Goal: Task Accomplishment & Management: Use online tool/utility

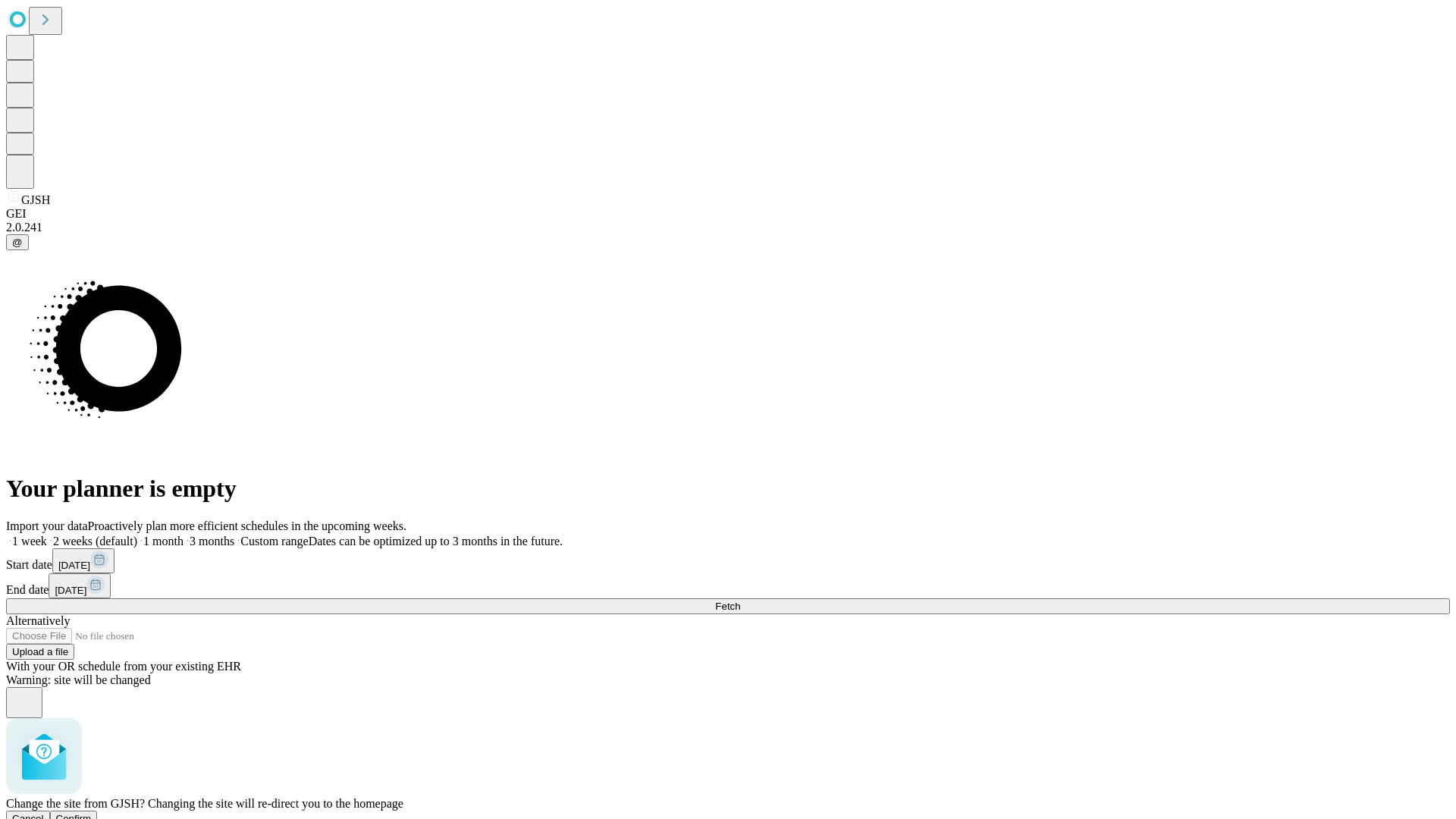
click at [92, 813] on span "Confirm" at bounding box center [74, 818] width 36 height 11
click at [47, 535] on label "1 week" at bounding box center [26, 541] width 41 height 13
click at [740, 600] on span "Fetch" at bounding box center [727, 605] width 25 height 11
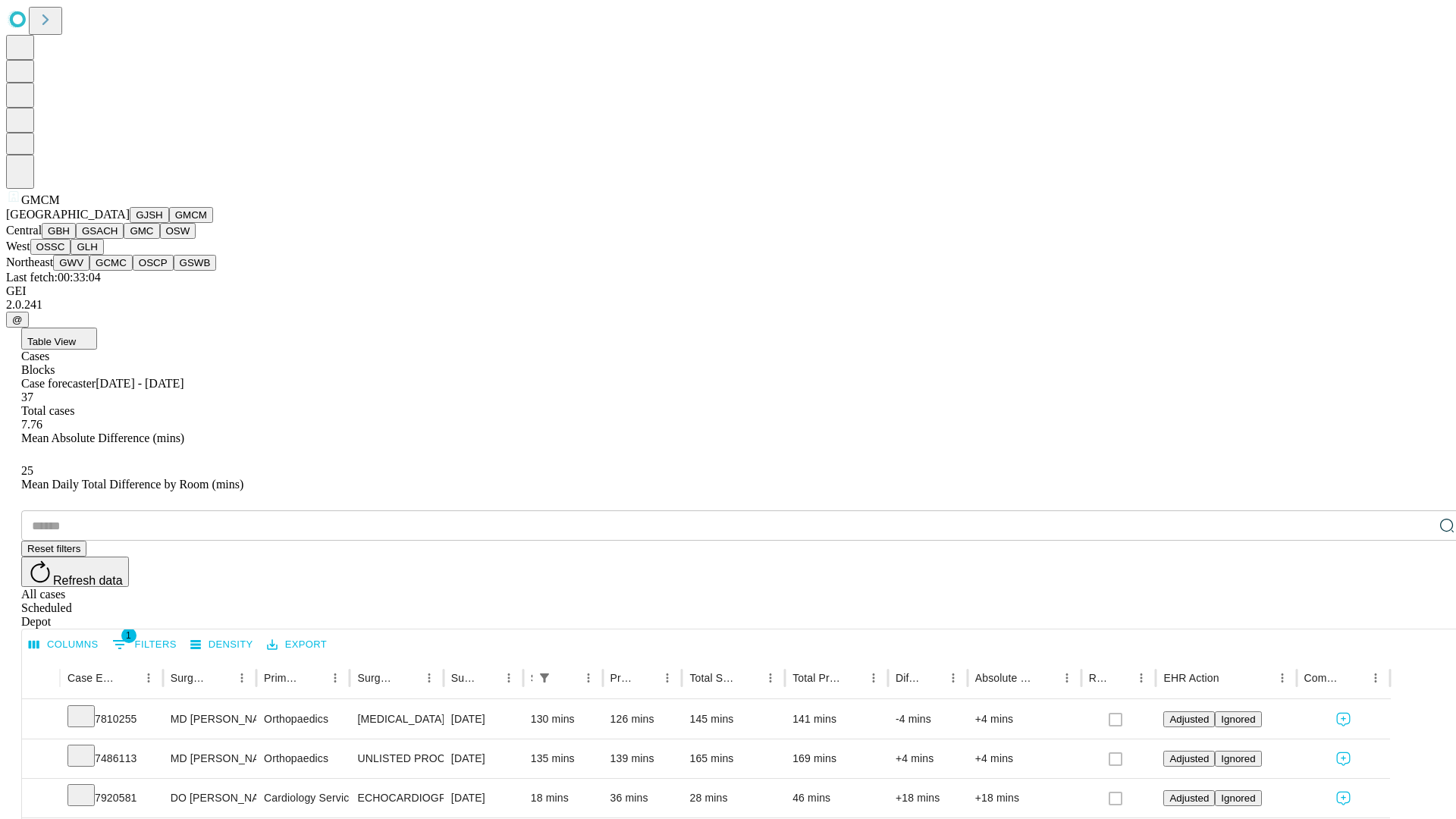
click at [76, 239] on button "GBH" at bounding box center [59, 231] width 34 height 16
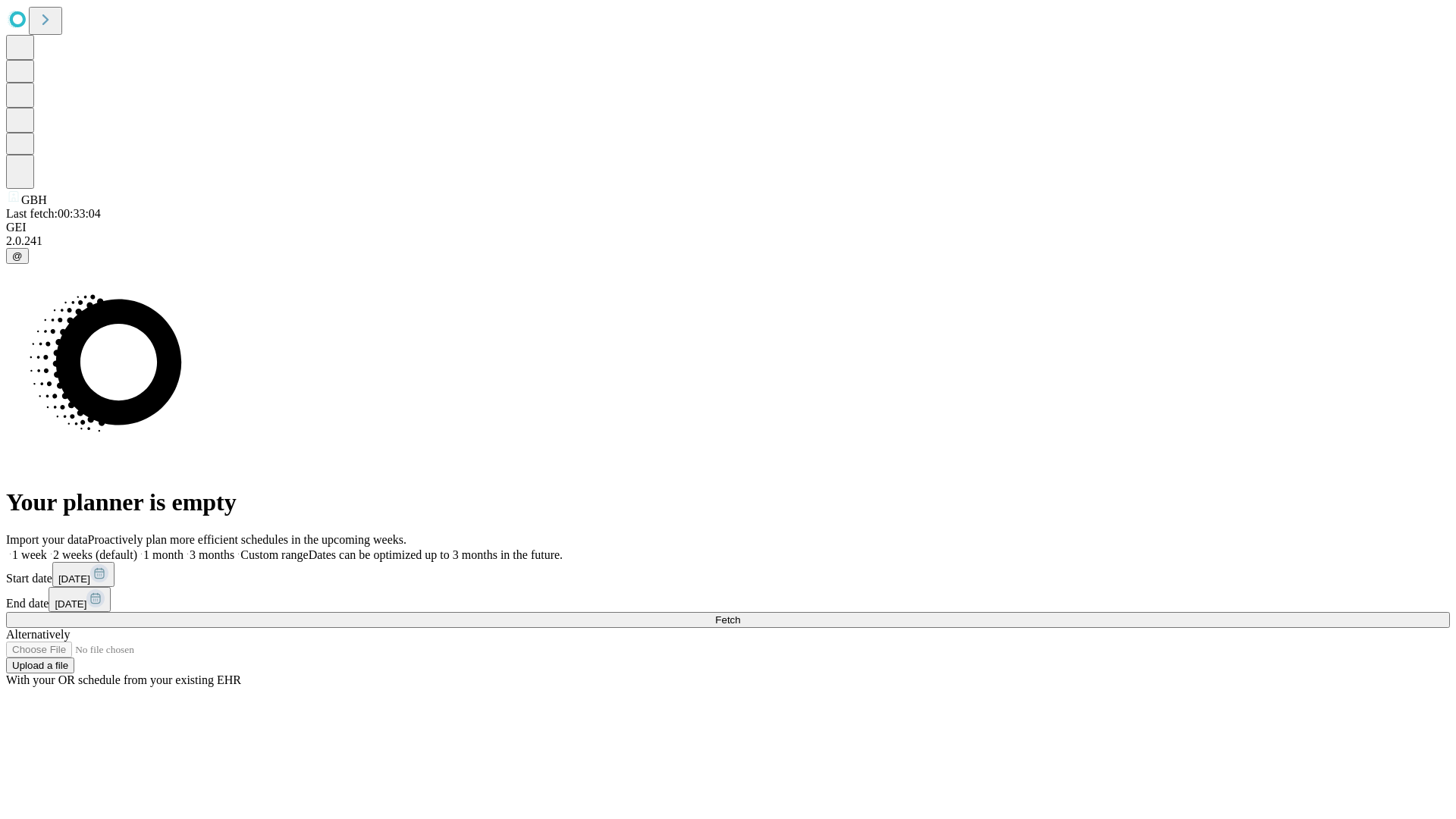
click at [47, 548] on label "1 week" at bounding box center [26, 554] width 41 height 13
click at [740, 614] on span "Fetch" at bounding box center [727, 619] width 25 height 11
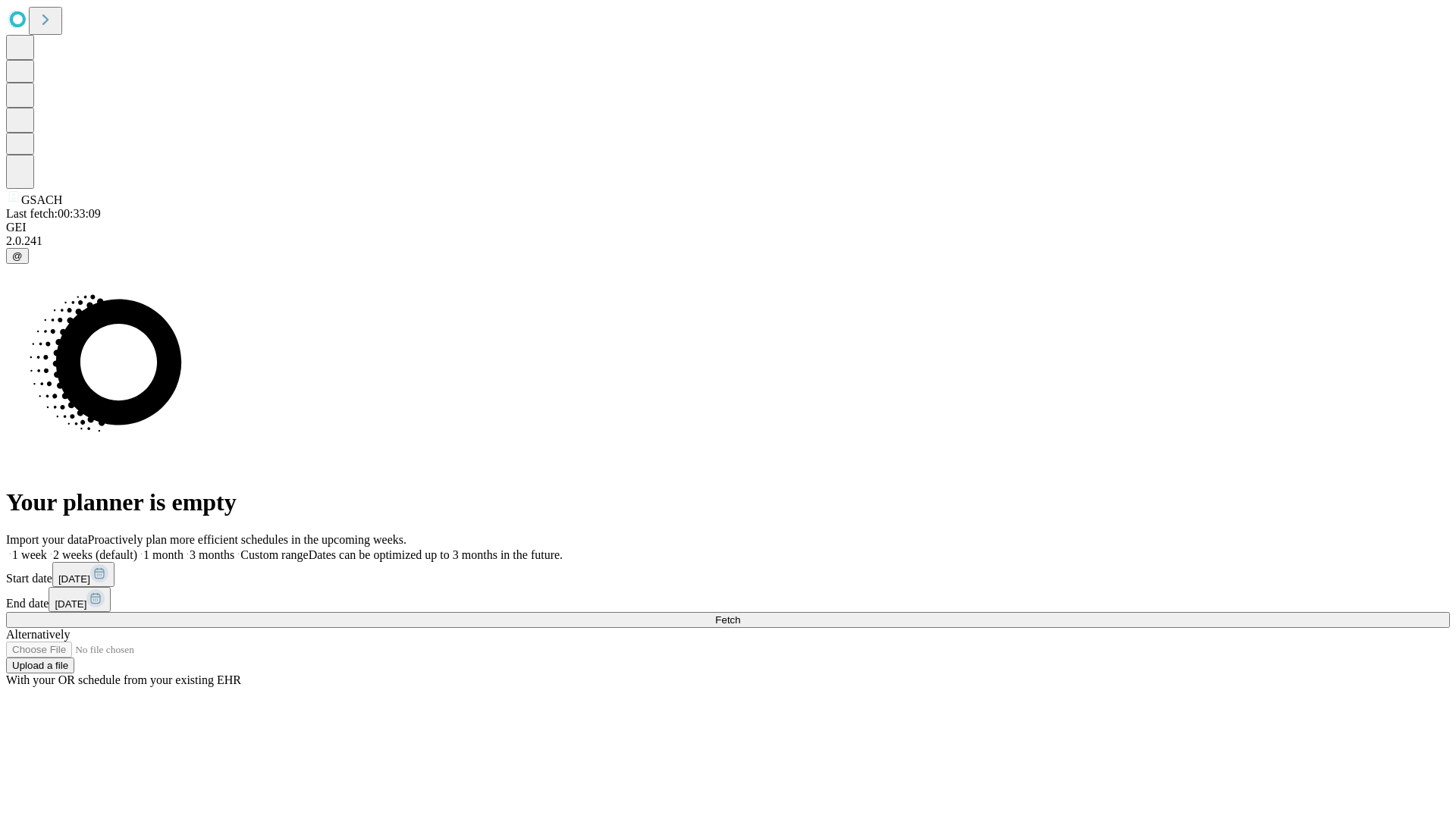
click at [47, 548] on label "1 week" at bounding box center [26, 554] width 41 height 13
click at [740, 614] on span "Fetch" at bounding box center [727, 619] width 25 height 11
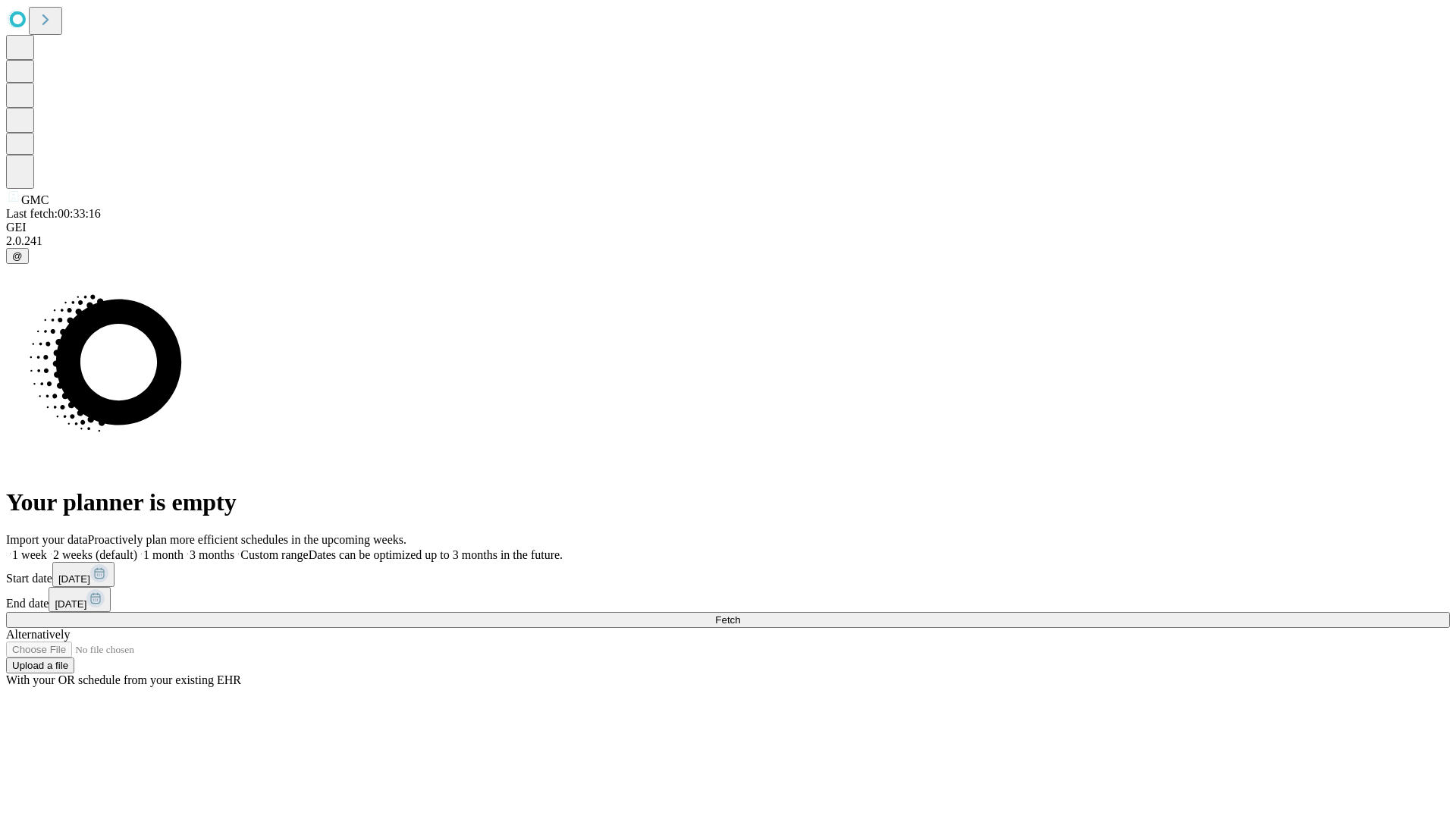
click at [740, 614] on span "Fetch" at bounding box center [727, 619] width 25 height 11
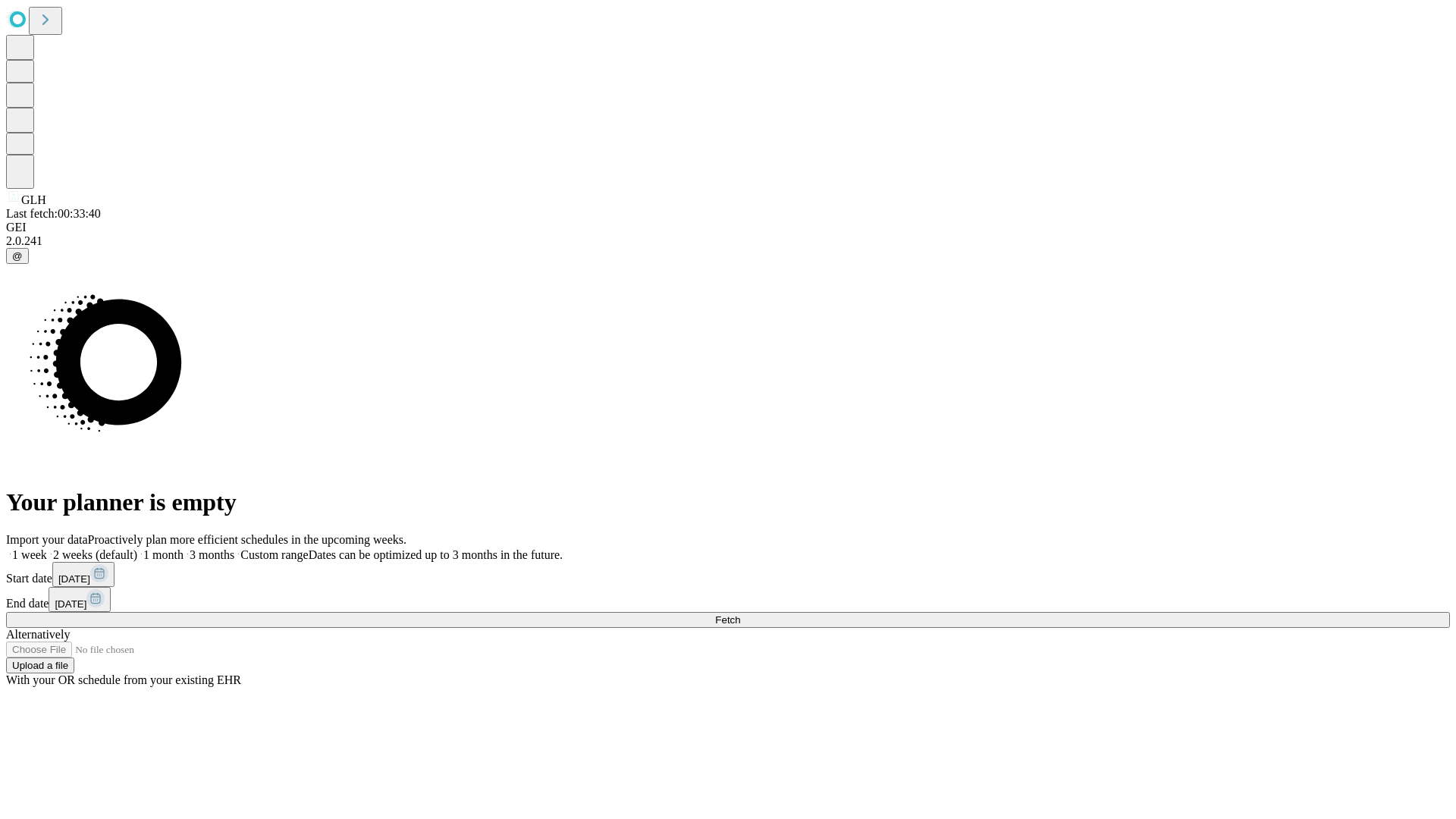
click at [47, 548] on label "1 week" at bounding box center [26, 554] width 41 height 13
click at [740, 614] on span "Fetch" at bounding box center [727, 619] width 25 height 11
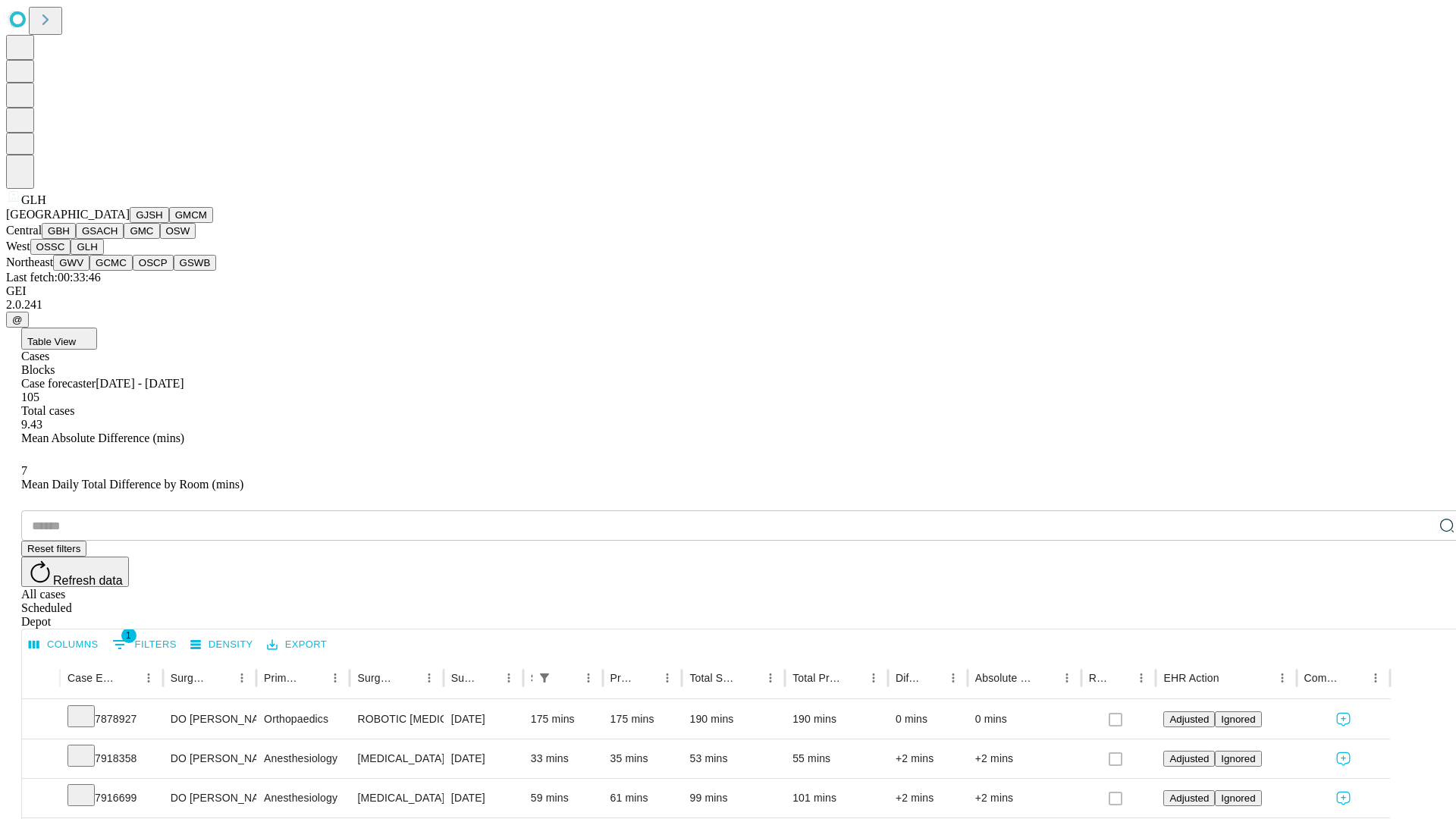
click at [89, 271] on button "GWV" at bounding box center [71, 262] width 37 height 16
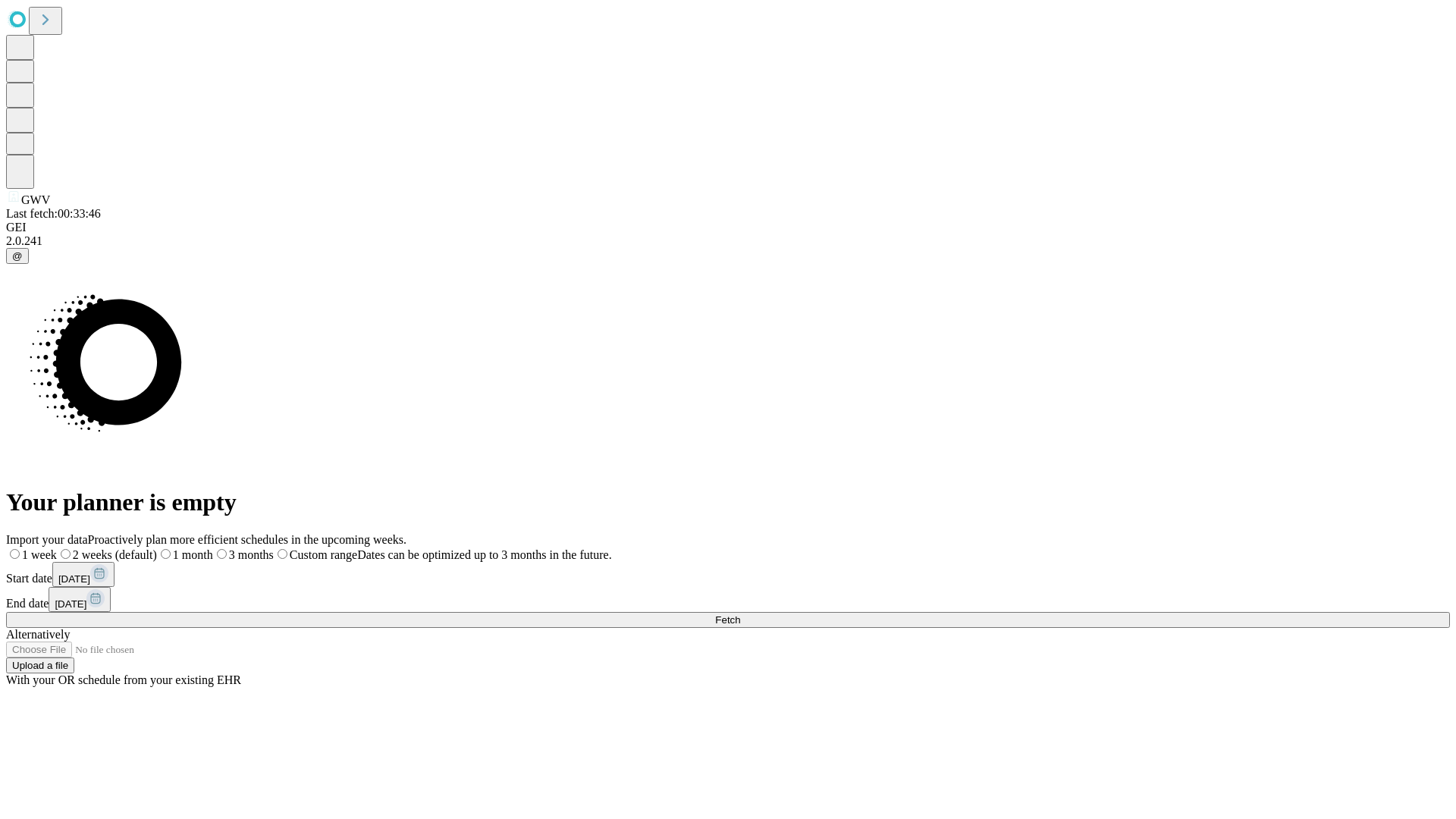
click at [57, 548] on label "1 week" at bounding box center [32, 554] width 51 height 13
click at [740, 614] on span "Fetch" at bounding box center [727, 619] width 25 height 11
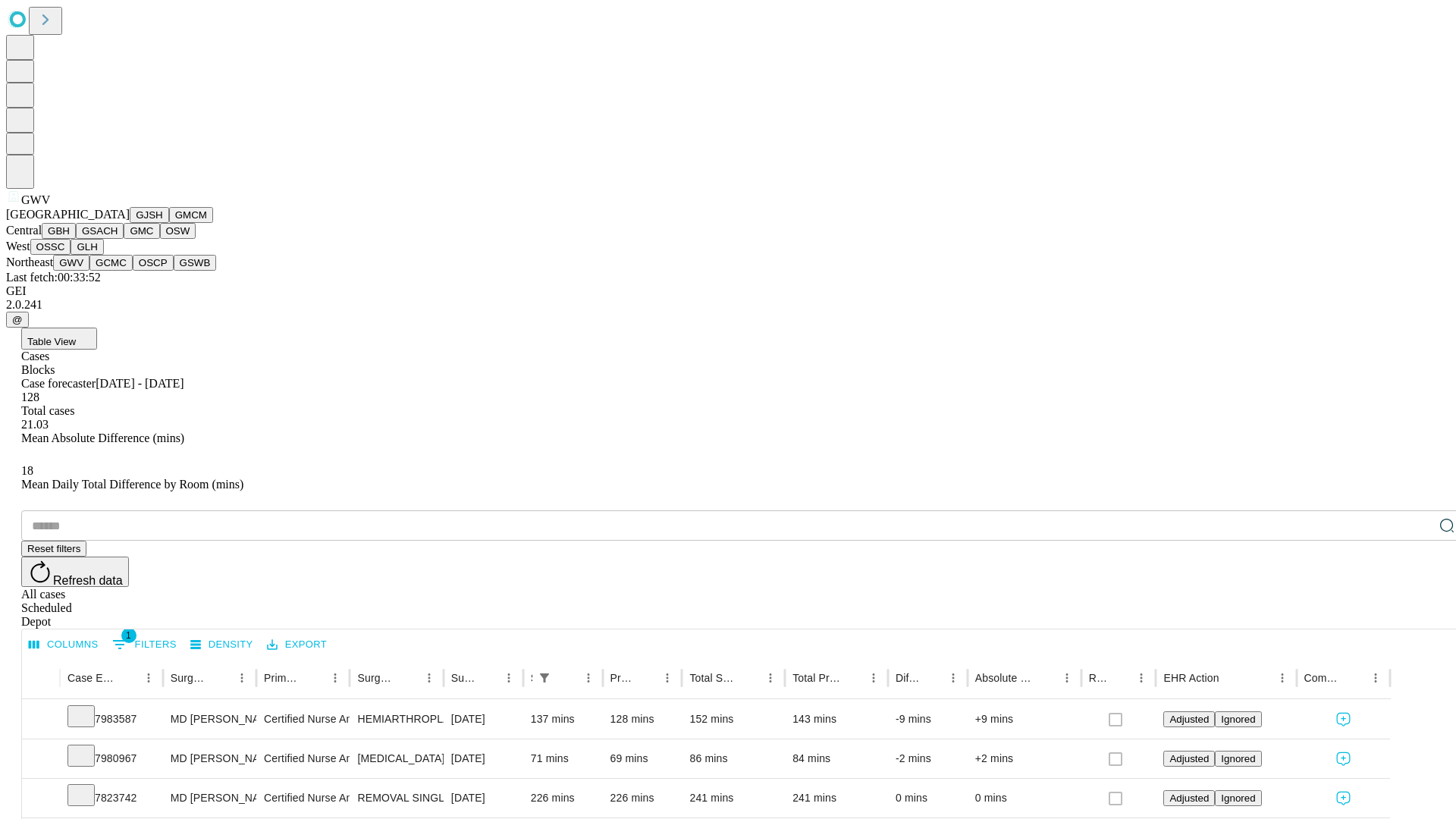
click at [118, 271] on button "GCMC" at bounding box center [111, 262] width 43 height 16
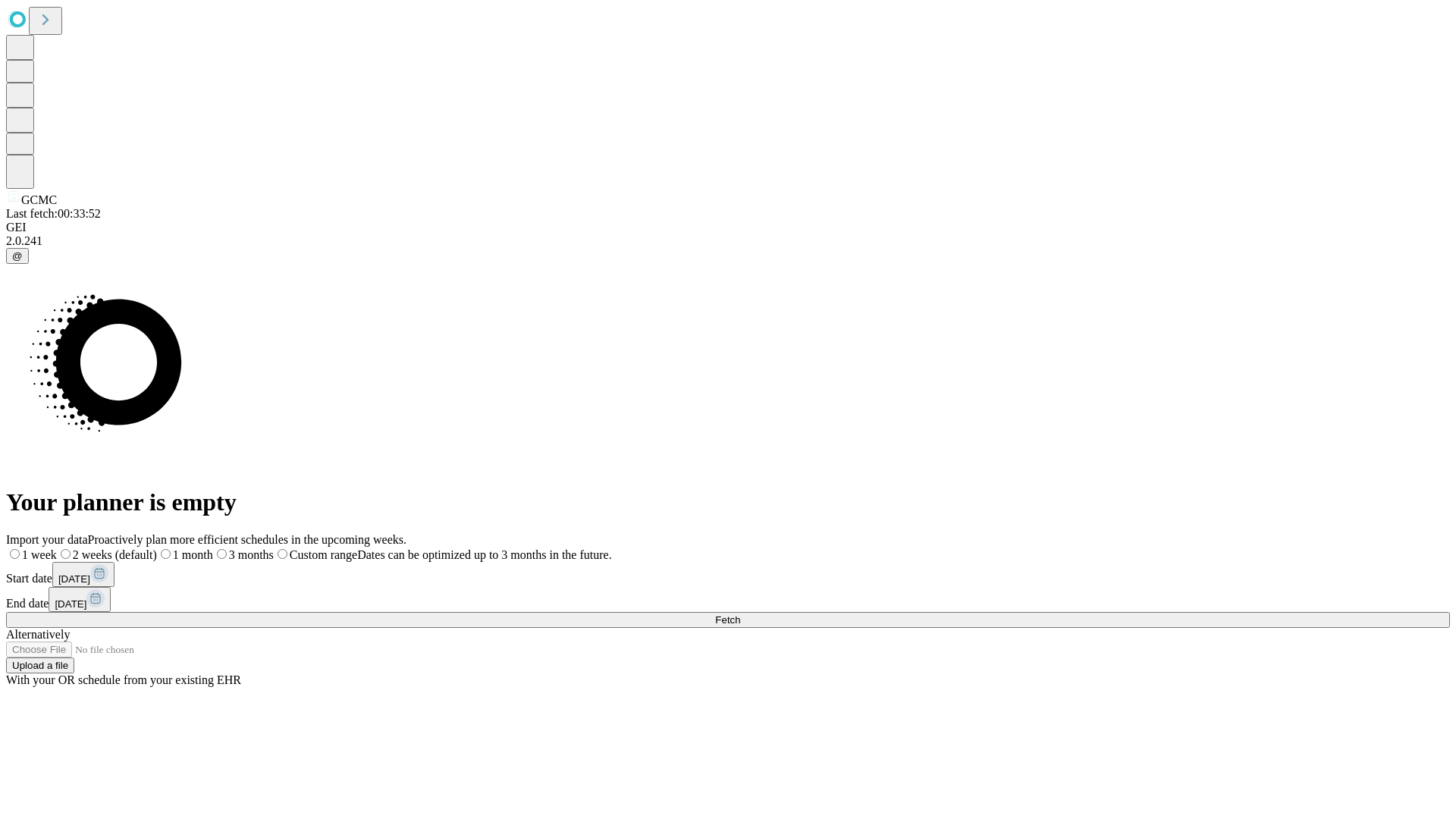
click at [57, 548] on label "1 week" at bounding box center [32, 554] width 51 height 13
click at [740, 614] on span "Fetch" at bounding box center [727, 619] width 25 height 11
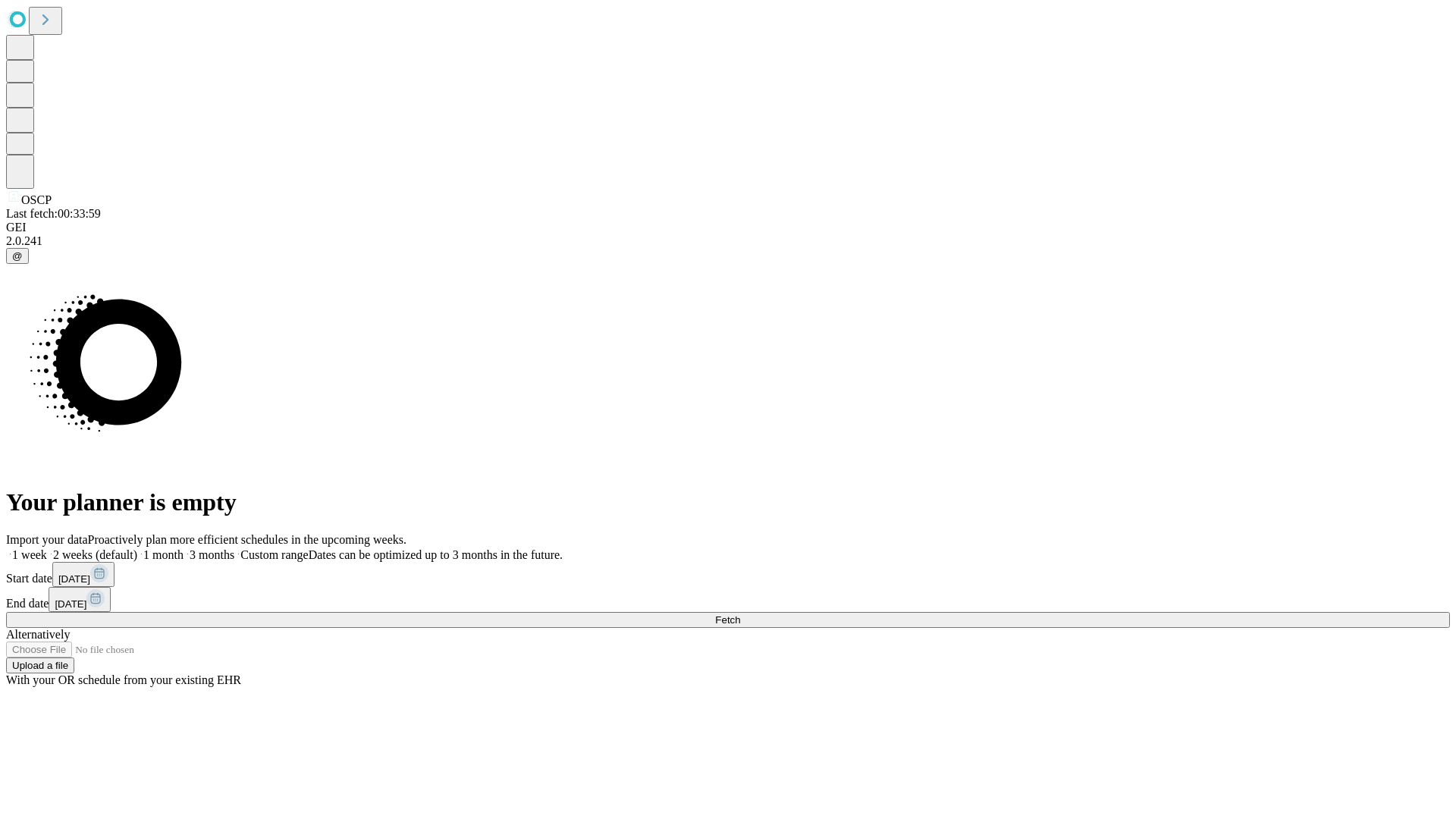
click at [47, 548] on label "1 week" at bounding box center [26, 554] width 41 height 13
click at [740, 614] on span "Fetch" at bounding box center [727, 619] width 25 height 11
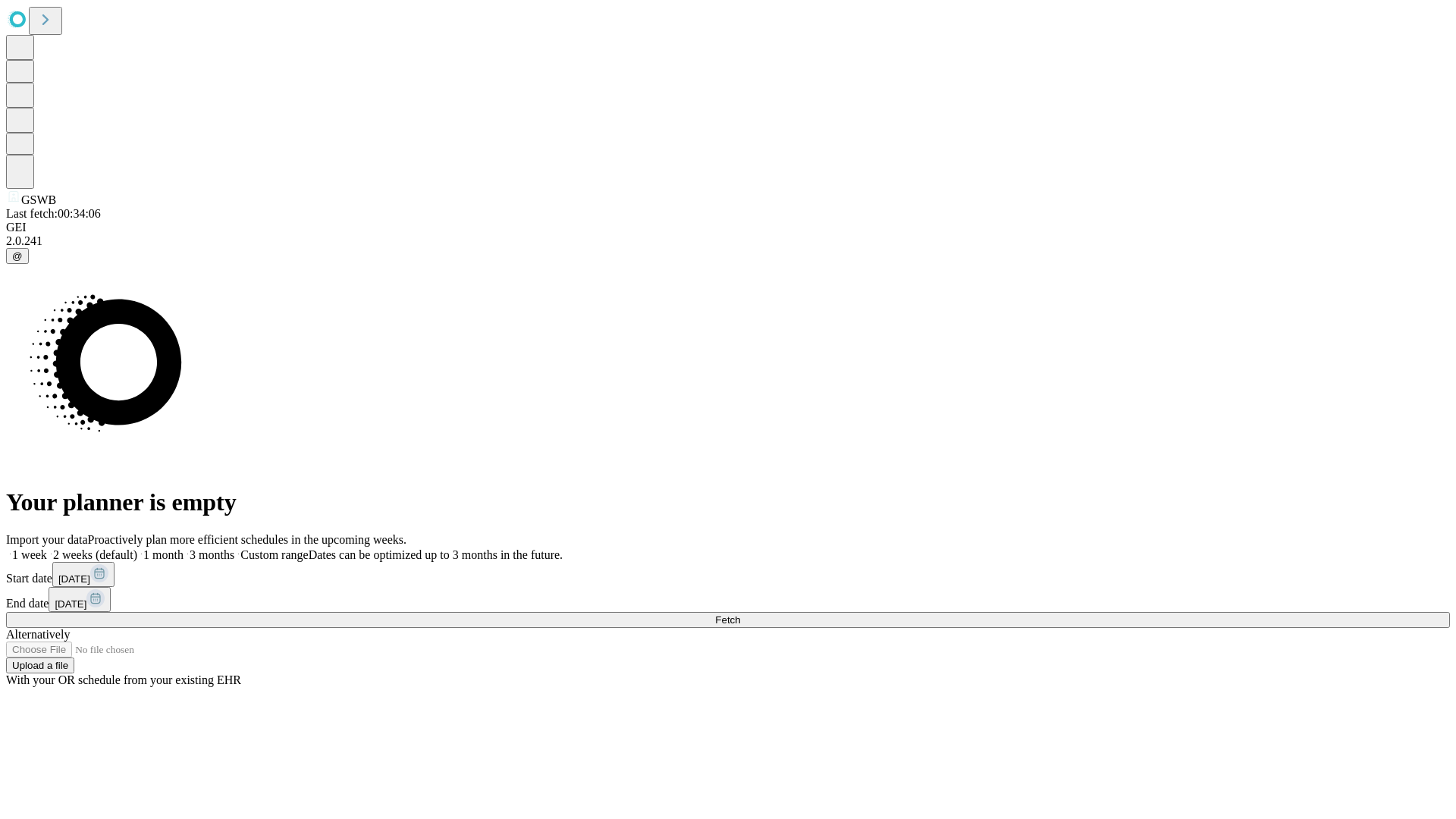
click at [740, 614] on span "Fetch" at bounding box center [727, 619] width 25 height 11
